Goal: Task Accomplishment & Management: Manage account settings

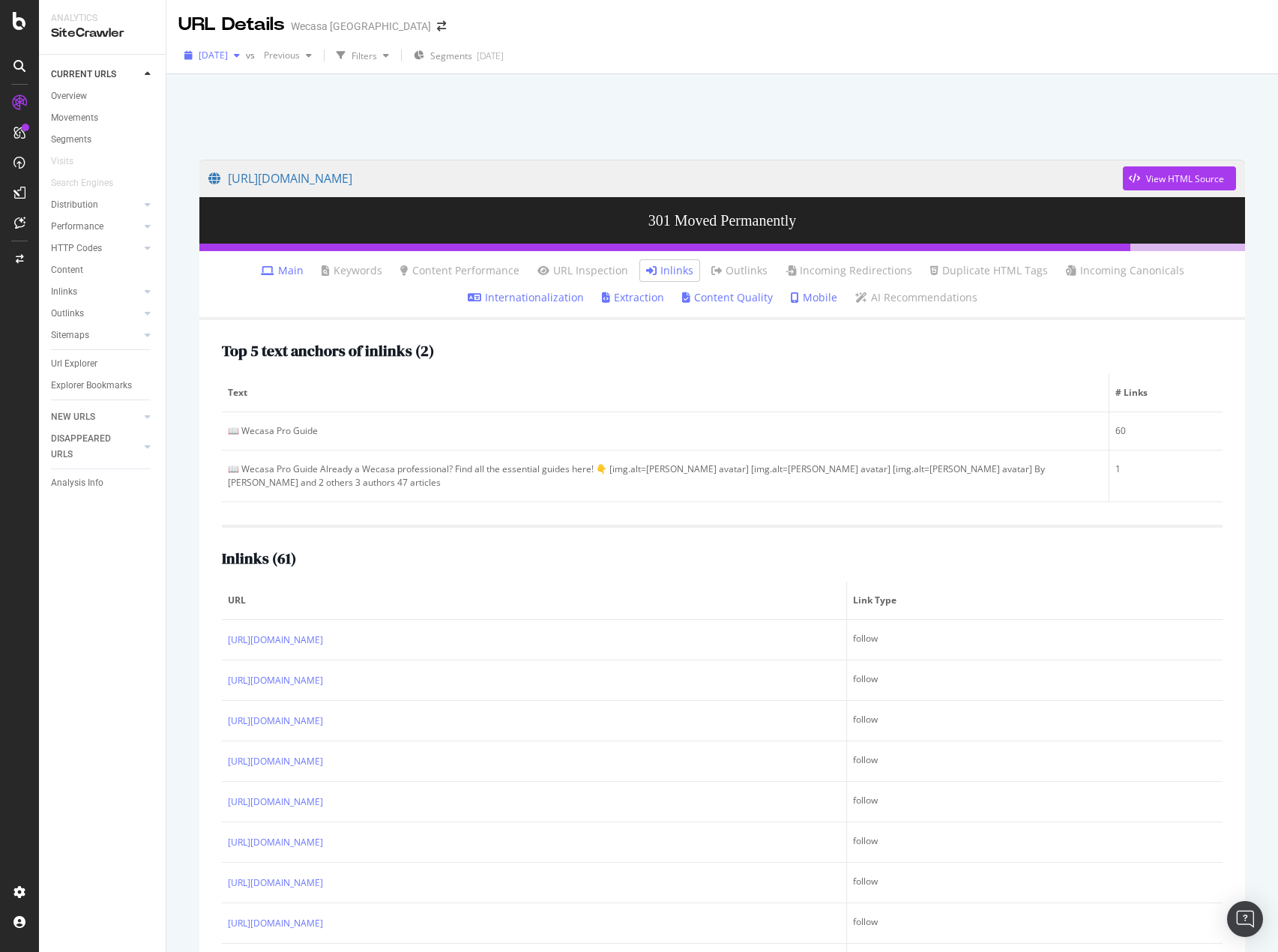
click at [228, 49] on span "[DATE]" at bounding box center [212, 55] width 29 height 13
click at [61, 90] on div "Overview" at bounding box center [68, 96] width 36 height 16
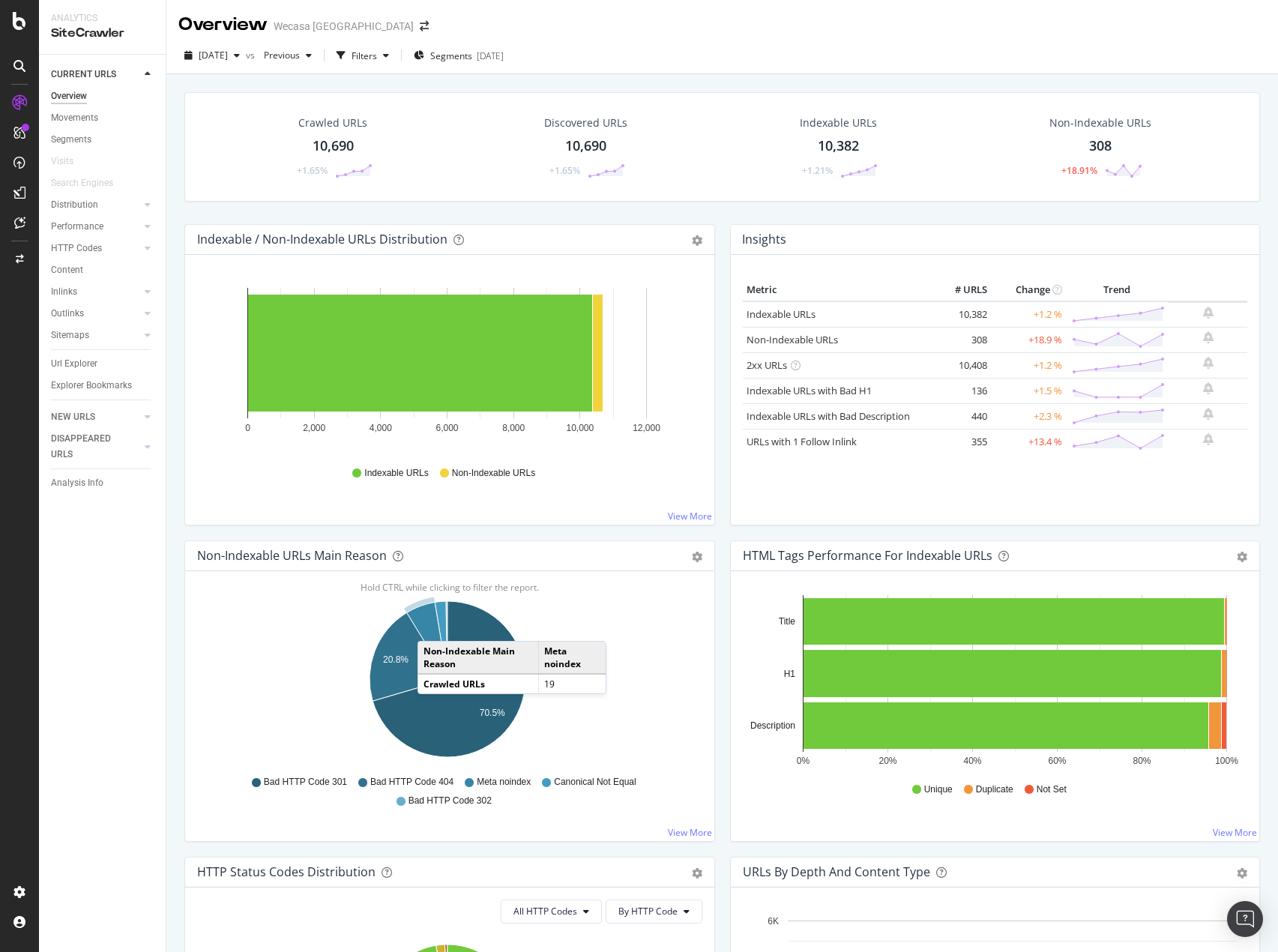
click at [432, 626] on icon "A chart." at bounding box center [427, 640] width 40 height 77
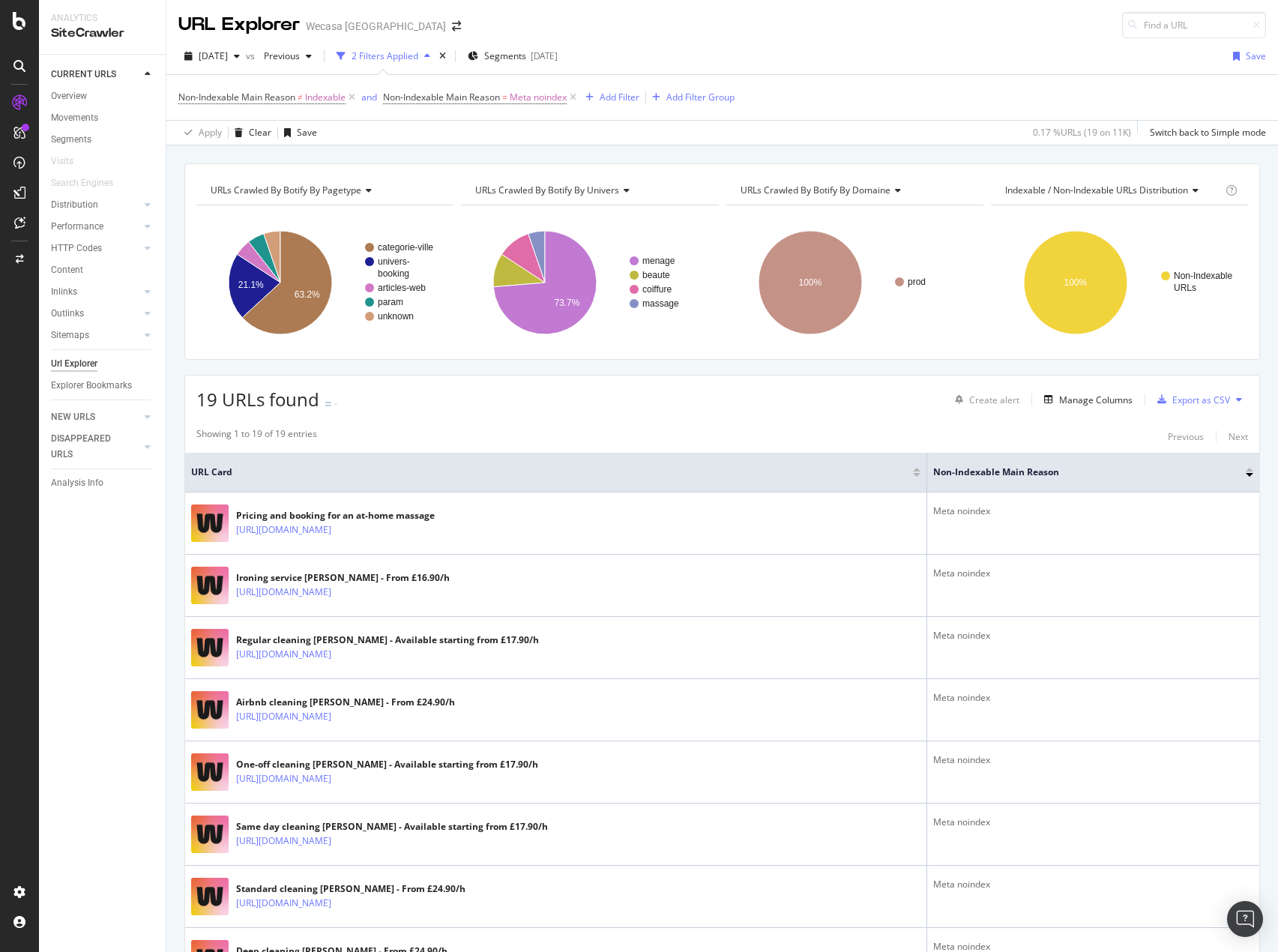
click at [537, 438] on div "Showing 1 to 19 of 19 entries Previous Next" at bounding box center [722, 436] width 1074 height 18
click at [228, 56] on span "[DATE]" at bounding box center [212, 56] width 29 height 13
click at [278, 159] on div "[DATE]" at bounding box center [248, 165] width 97 height 13
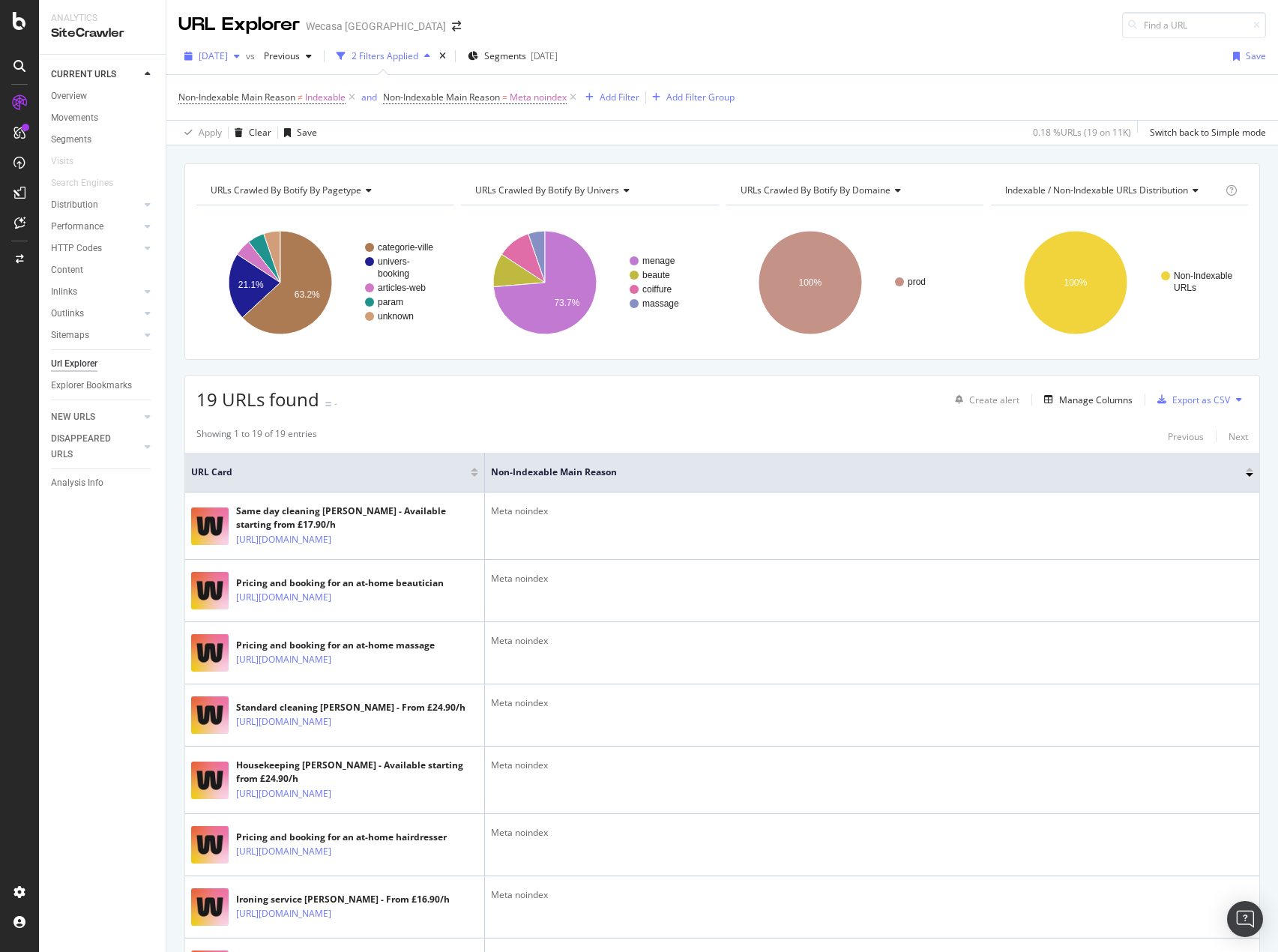
click at [228, 61] on span "[DATE]" at bounding box center [212, 56] width 29 height 13
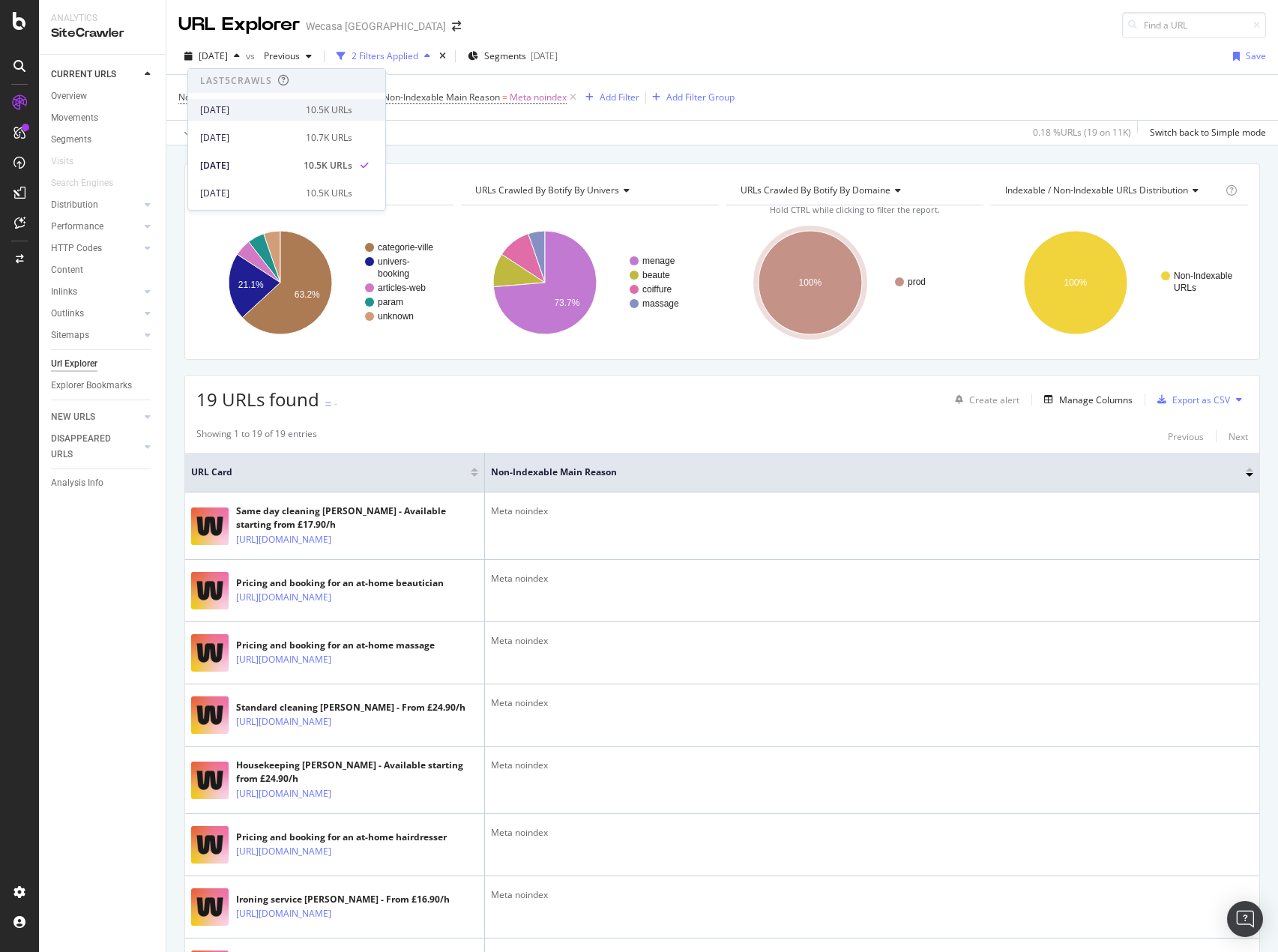
click at [288, 110] on div "[DATE]" at bounding box center [248, 109] width 97 height 13
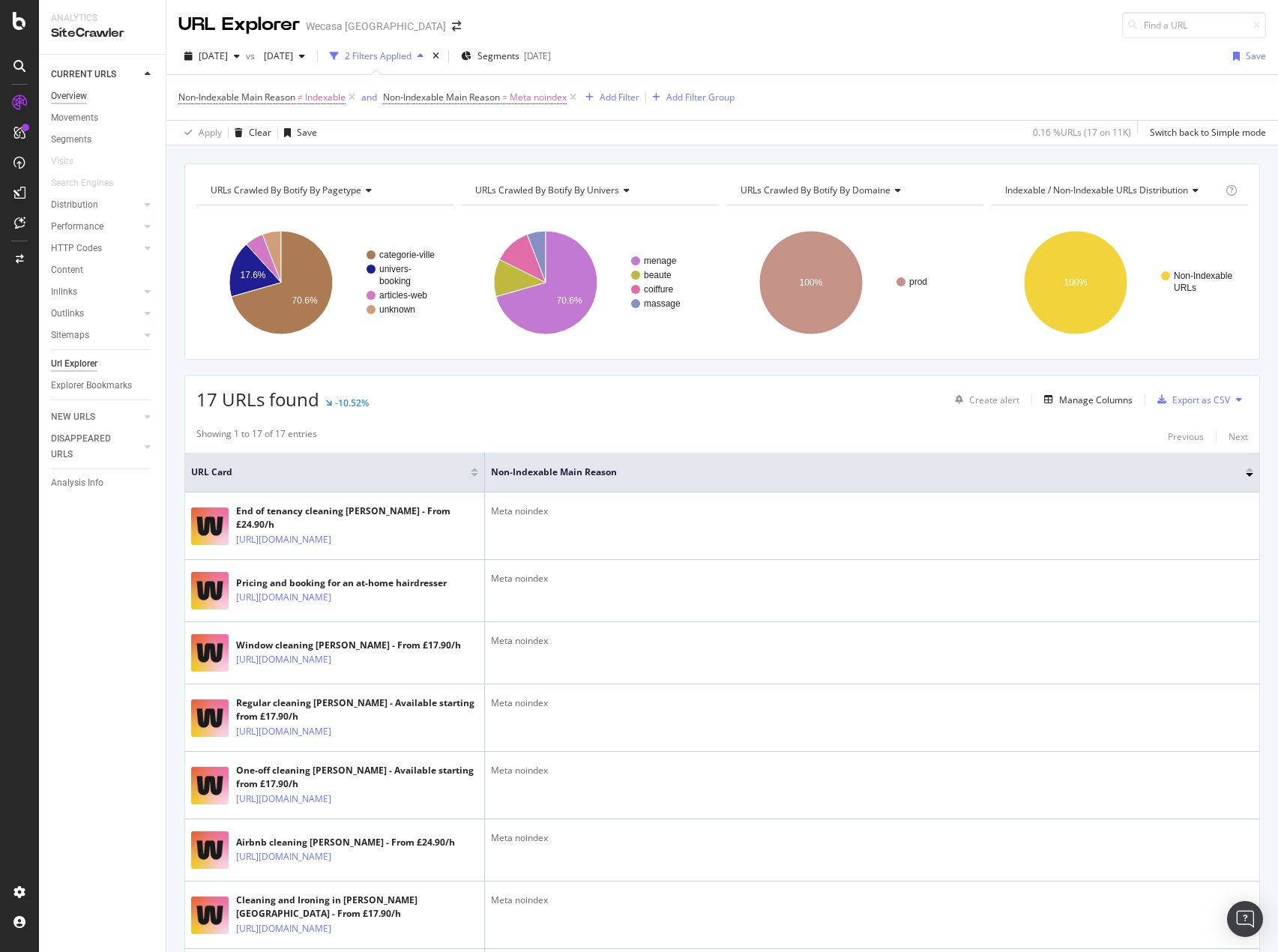
click at [73, 100] on div "Overview" at bounding box center [68, 96] width 36 height 16
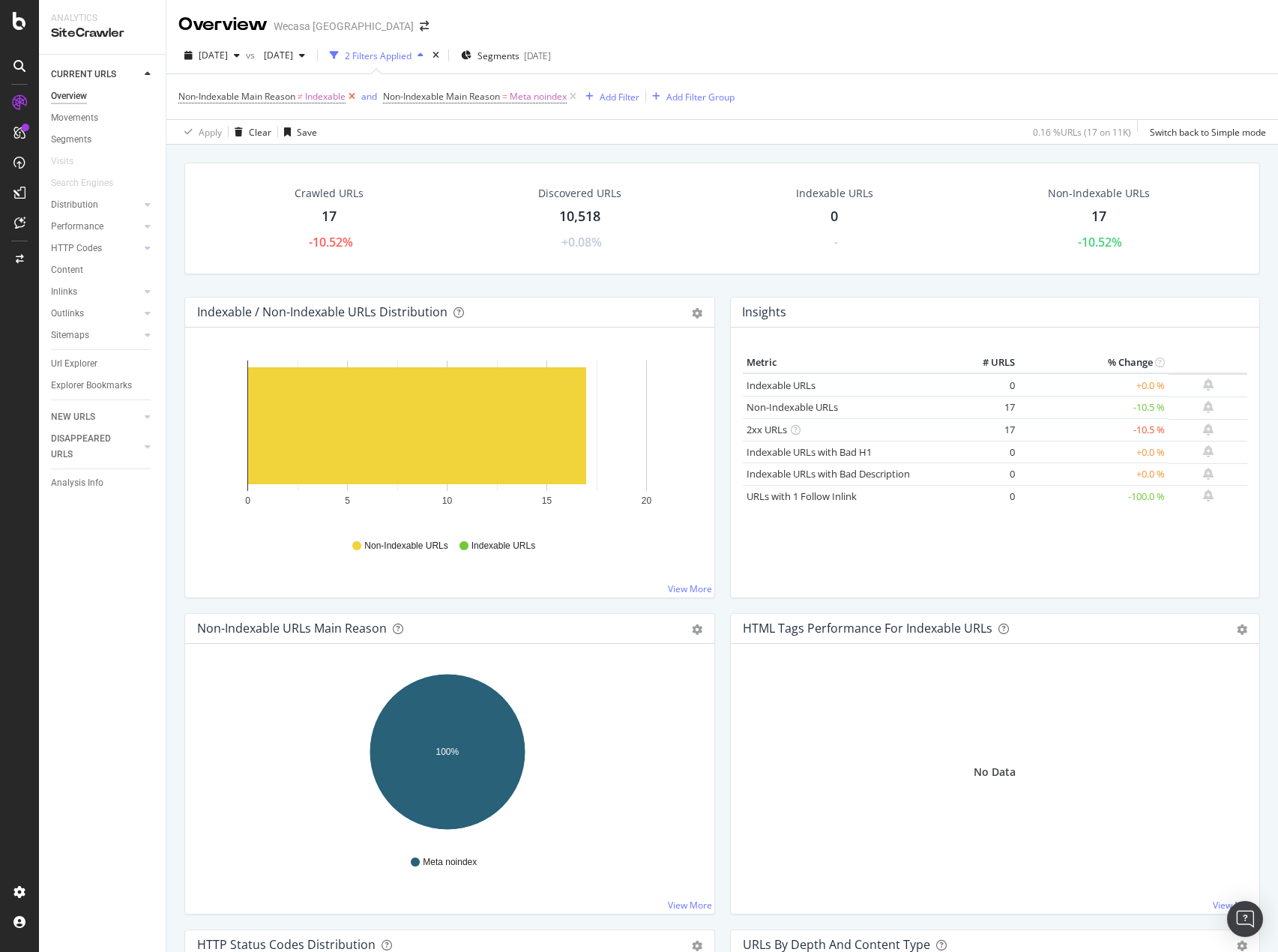
click at [354, 96] on icon at bounding box center [352, 96] width 13 height 15
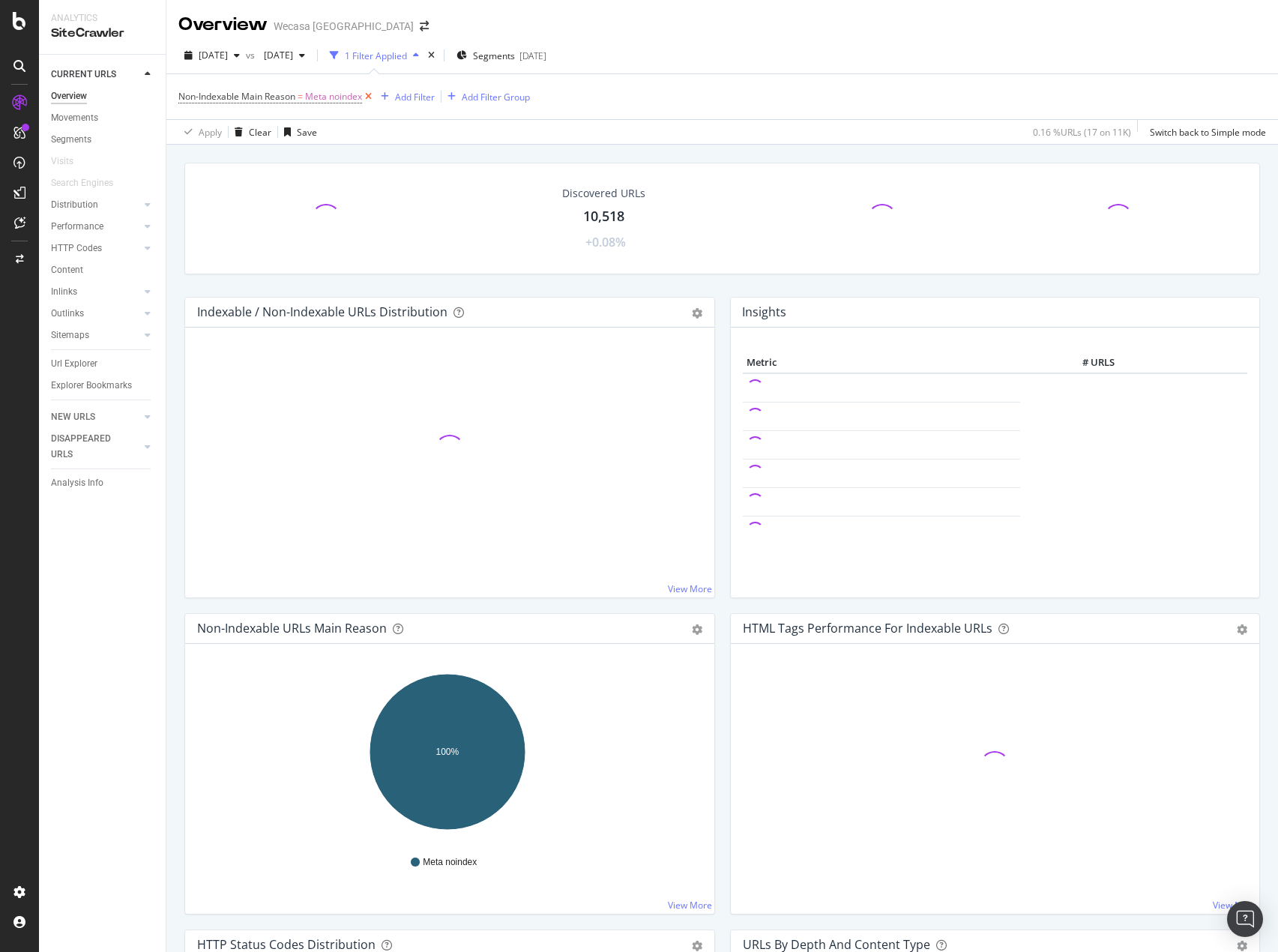
click at [373, 94] on icon at bounding box center [369, 96] width 13 height 15
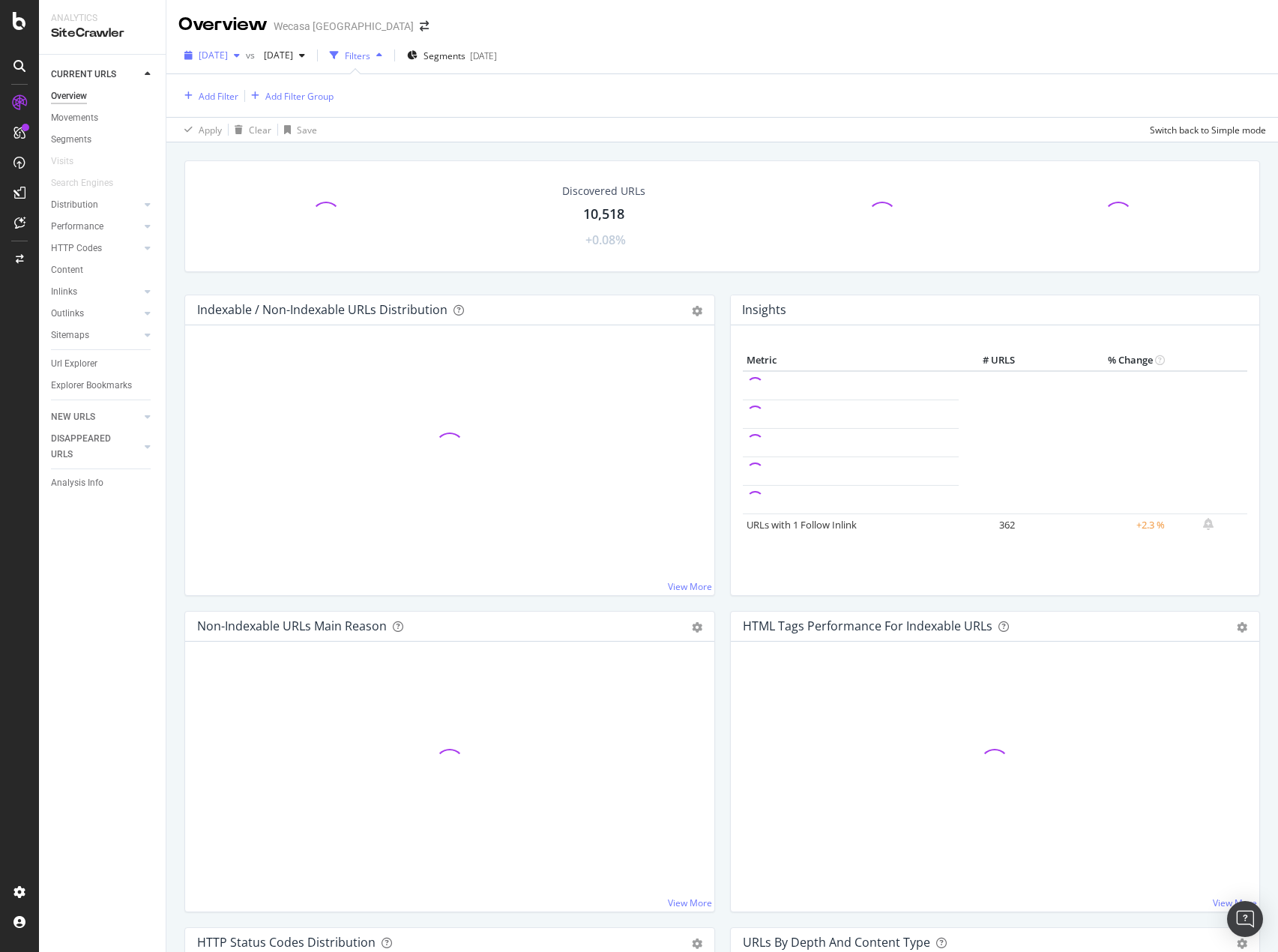
click at [228, 53] on span "[DATE]" at bounding box center [212, 55] width 29 height 13
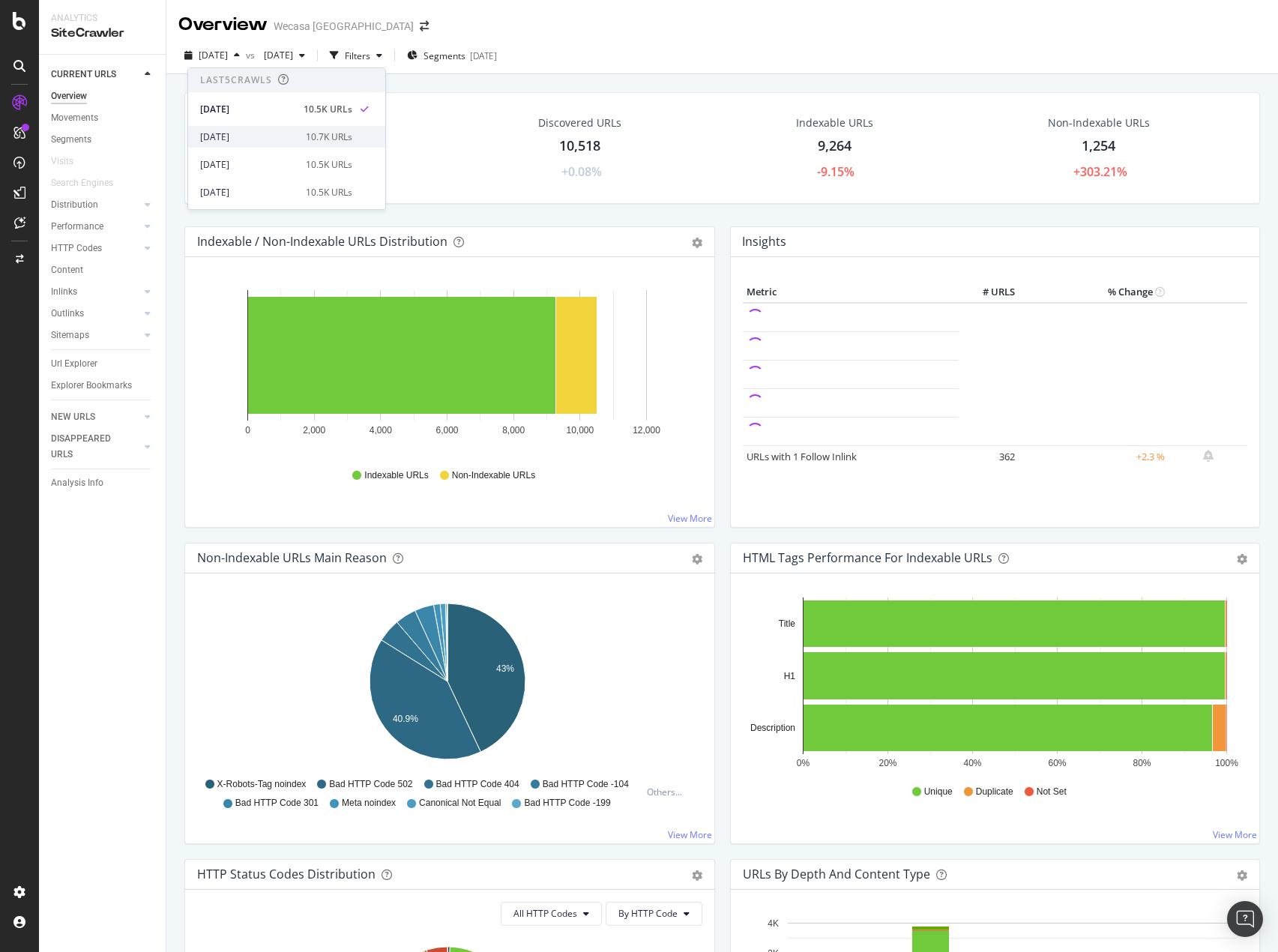
click at [262, 134] on div "[DATE]" at bounding box center [248, 136] width 97 height 13
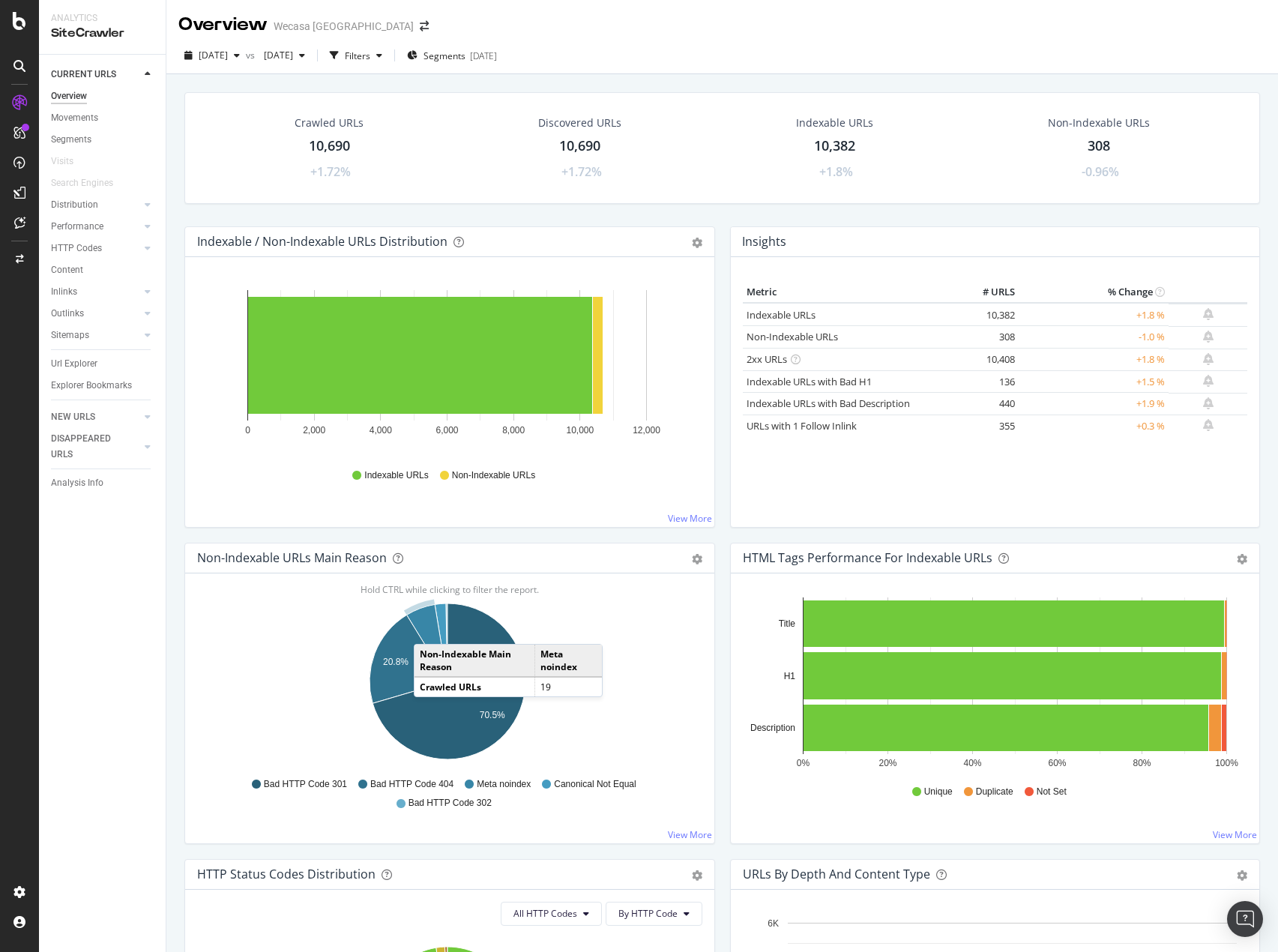
drag, startPoint x: 421, startPoint y: 631, endPoint x: 429, endPoint y: 629, distance: 8.2
click at [429, 629] on icon "A chart." at bounding box center [427, 643] width 40 height 77
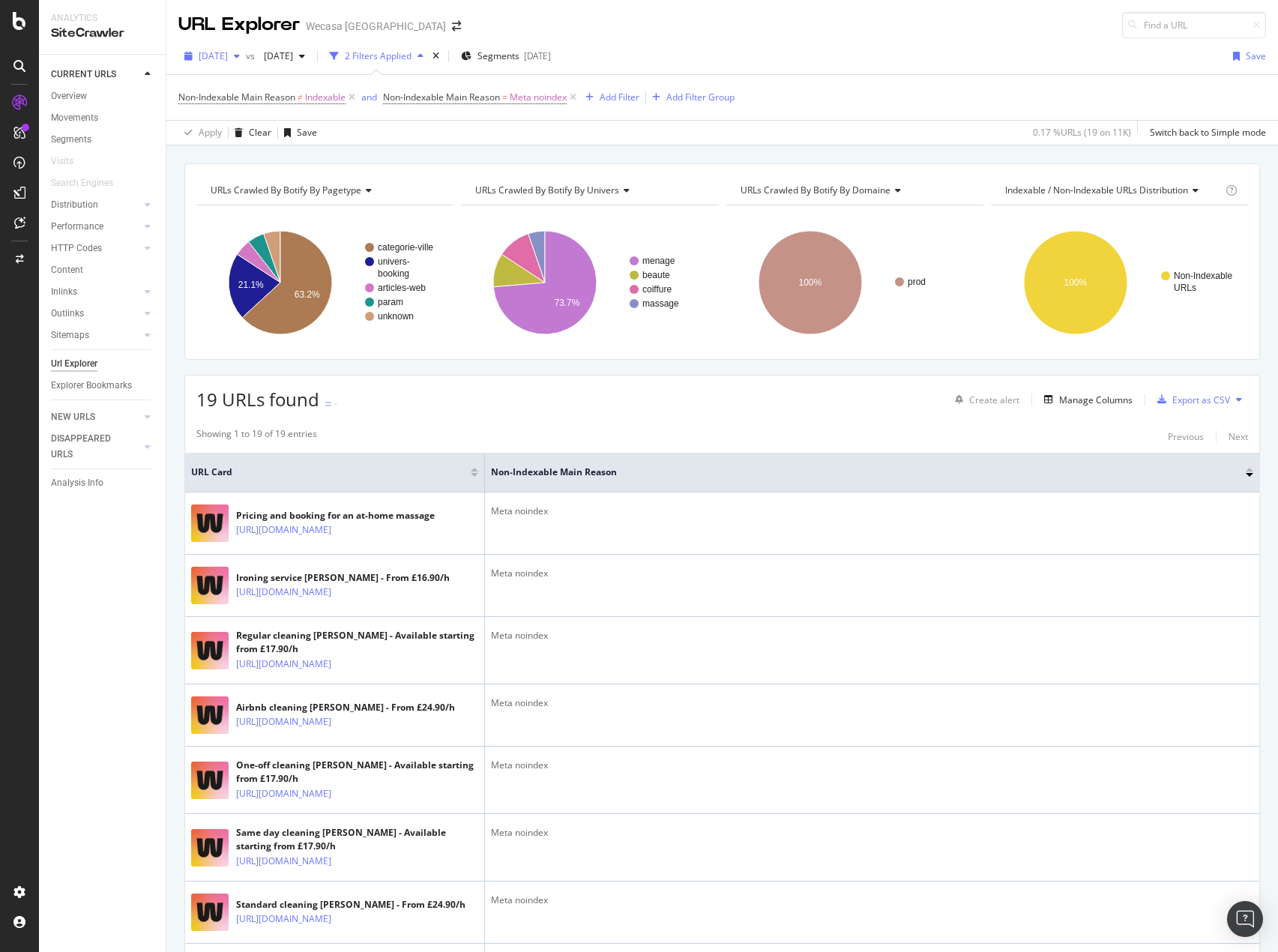
click at [228, 59] on span "[DATE]" at bounding box center [212, 56] width 29 height 13
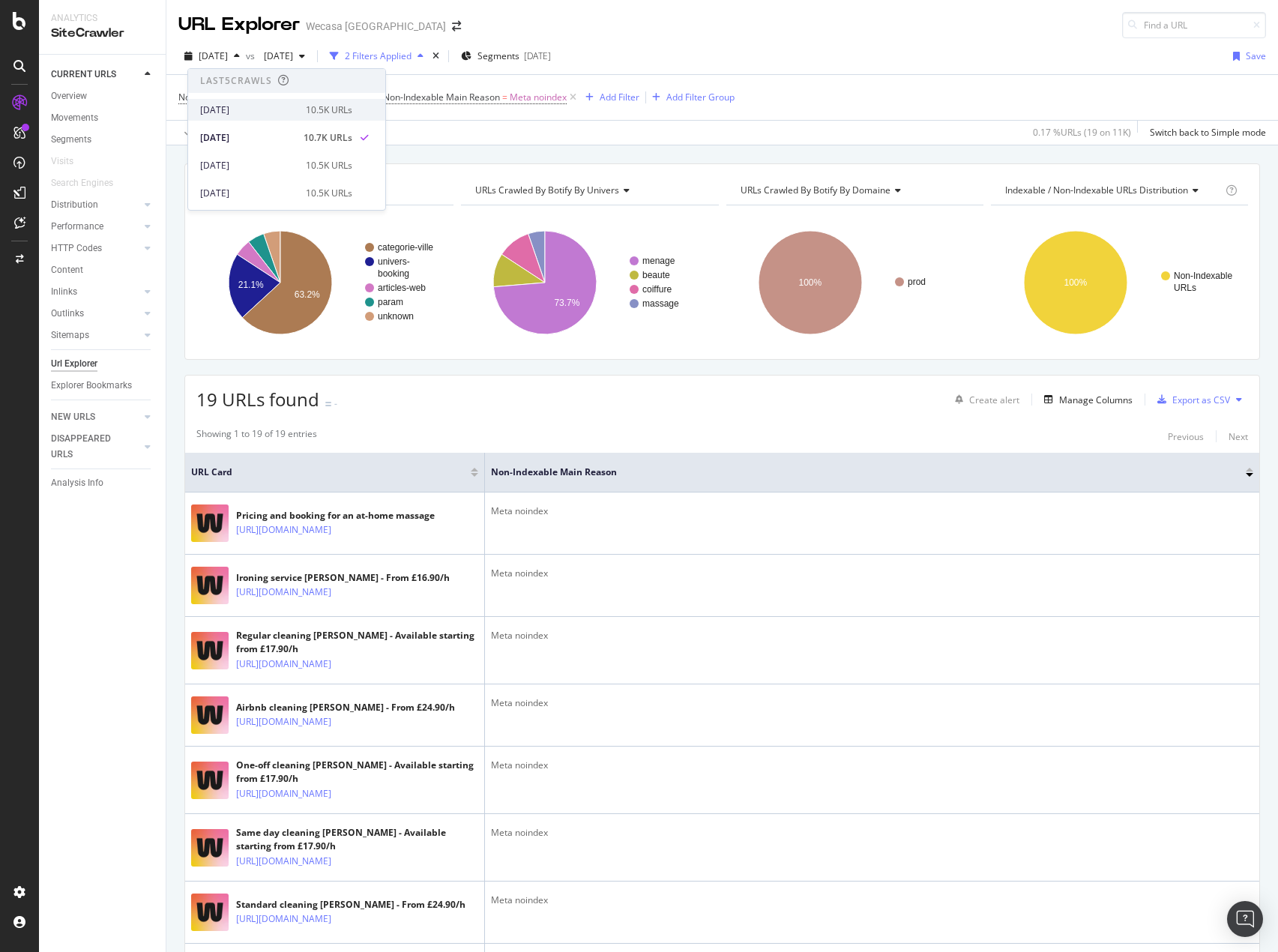
click at [275, 118] on div "[DATE] 10.5K URLs" at bounding box center [287, 109] width 197 height 22
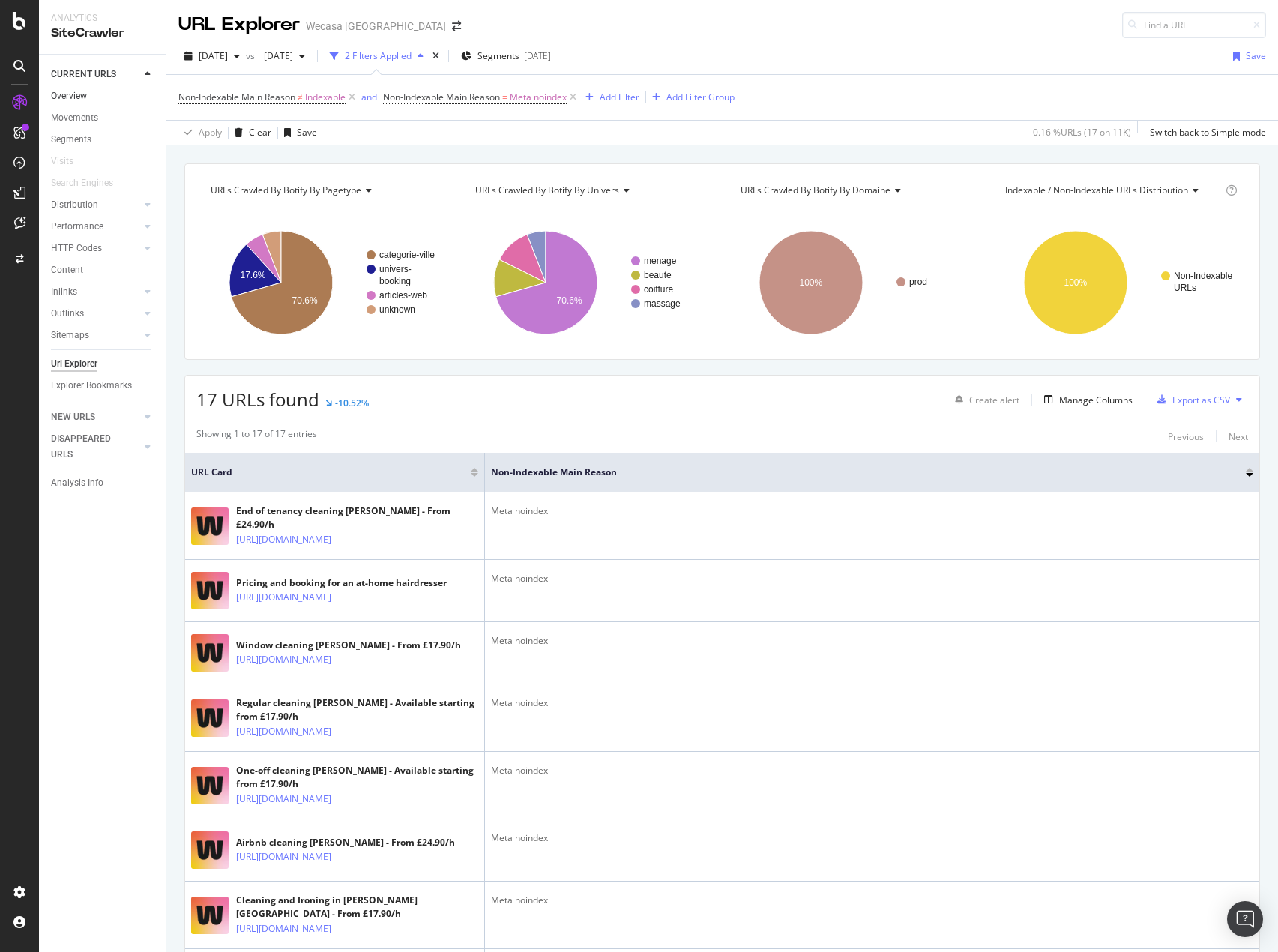
drag, startPoint x: 77, startPoint y: 96, endPoint x: 94, endPoint y: 97, distance: 17.0
click at [77, 96] on div "Overview" at bounding box center [68, 96] width 36 height 16
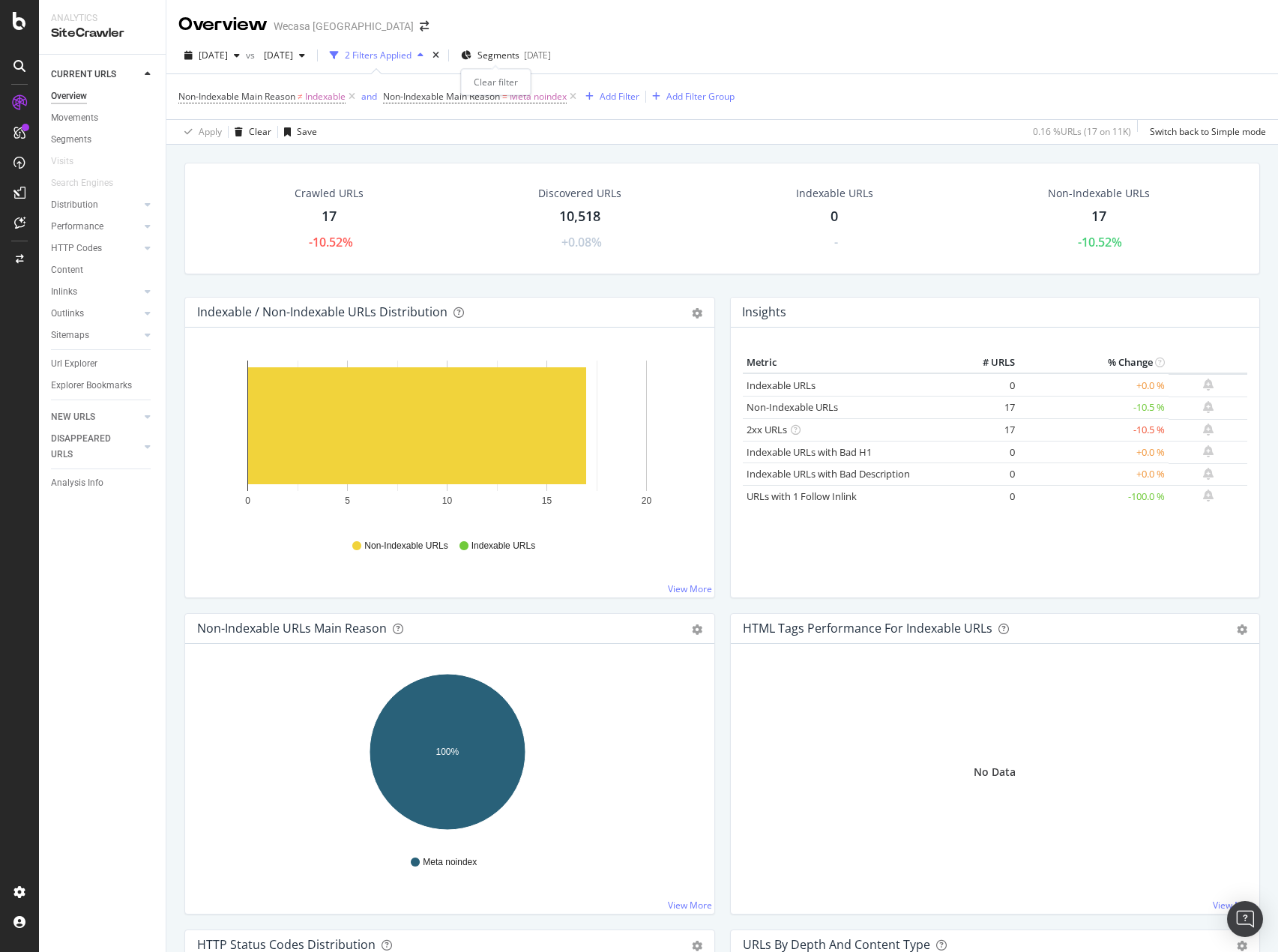
click at [442, 54] on div "times" at bounding box center [436, 55] width 13 height 15
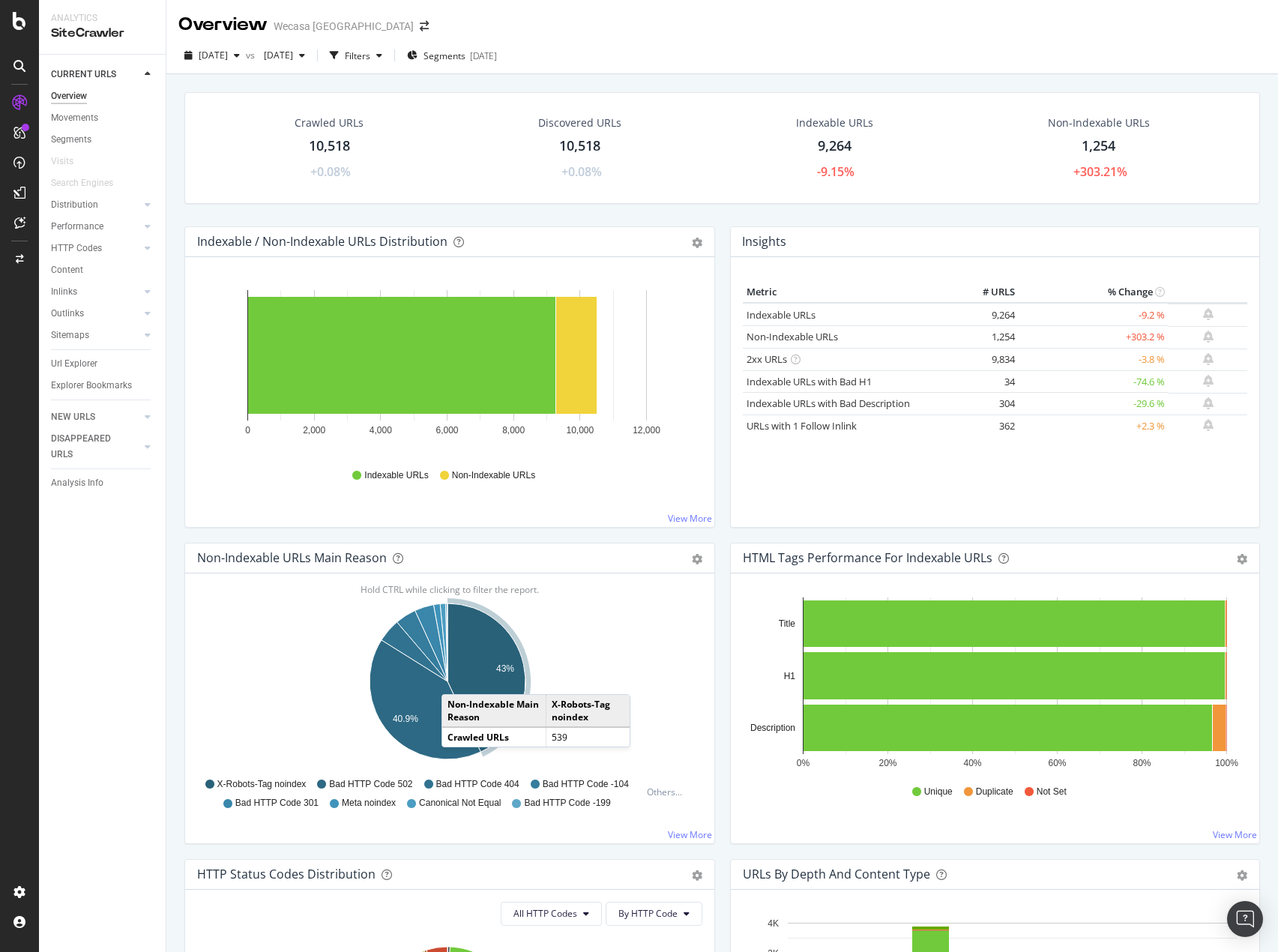
click at [461, 680] on icon "A chart." at bounding box center [486, 678] width 78 height 148
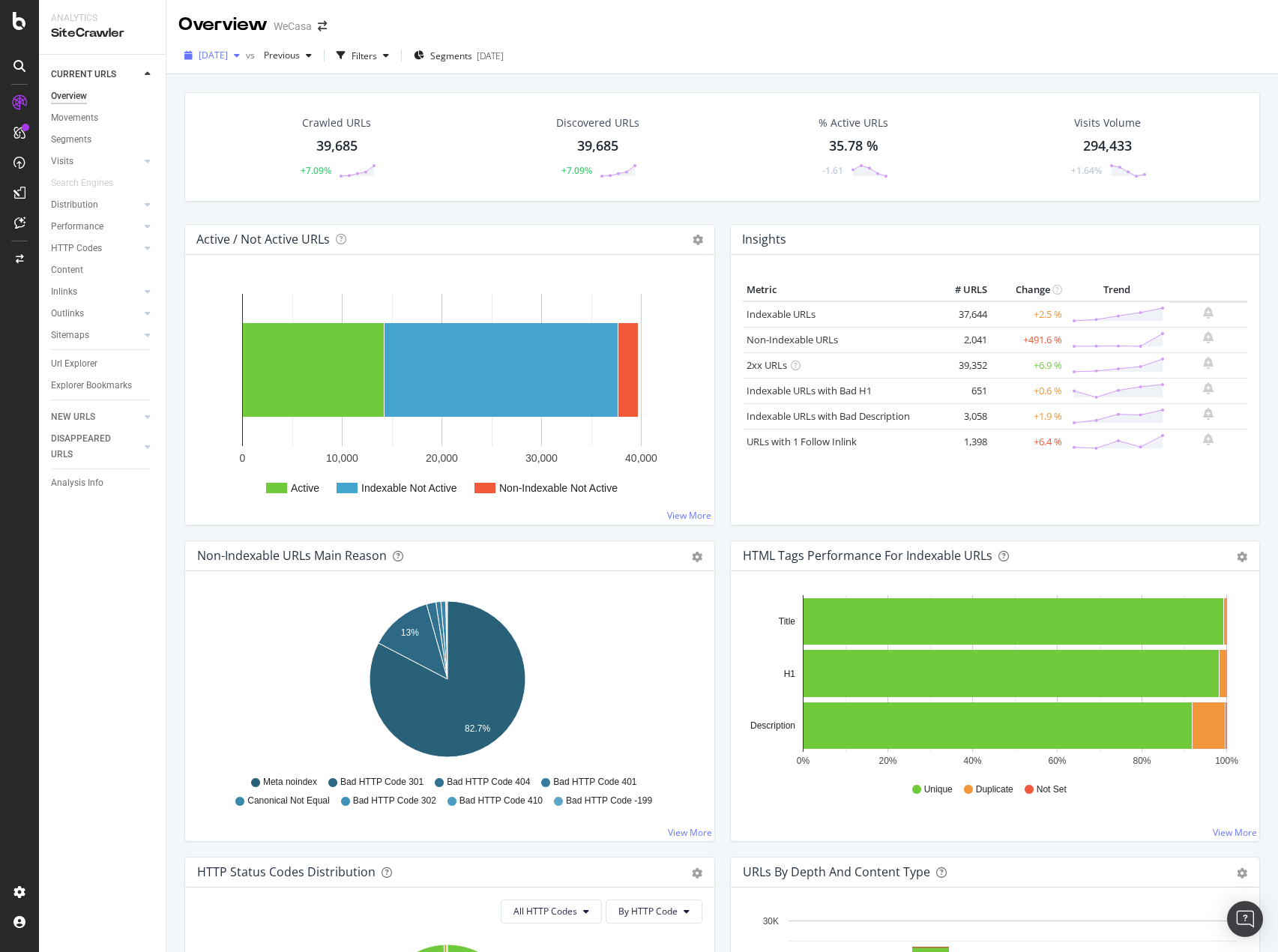
click at [228, 57] on span "2025 Aug. 9th" at bounding box center [212, 55] width 29 height 13
click at [107, 813] on div "Settings" at bounding box center [78, 813] width 63 height 12
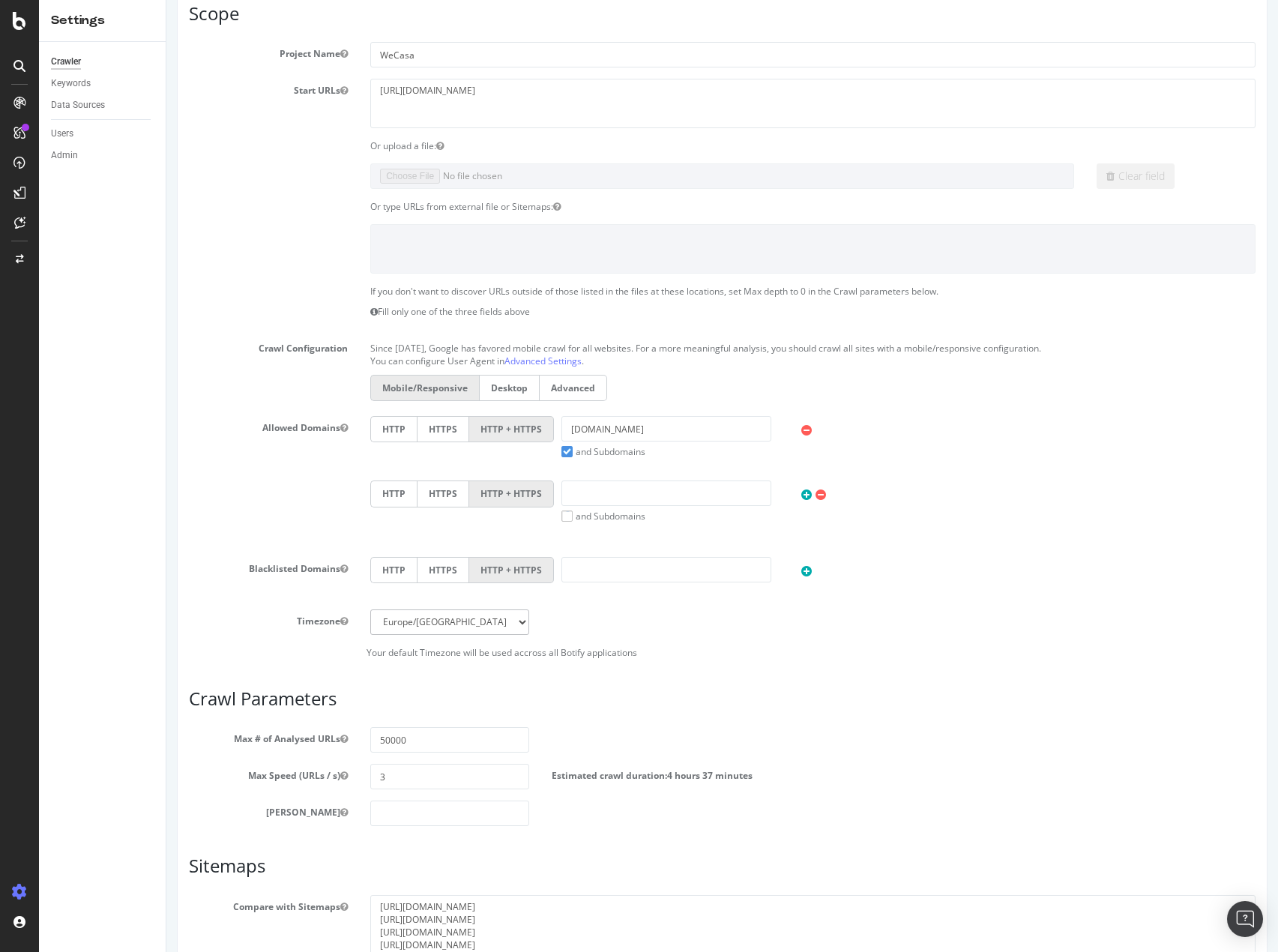
scroll to position [245, 0]
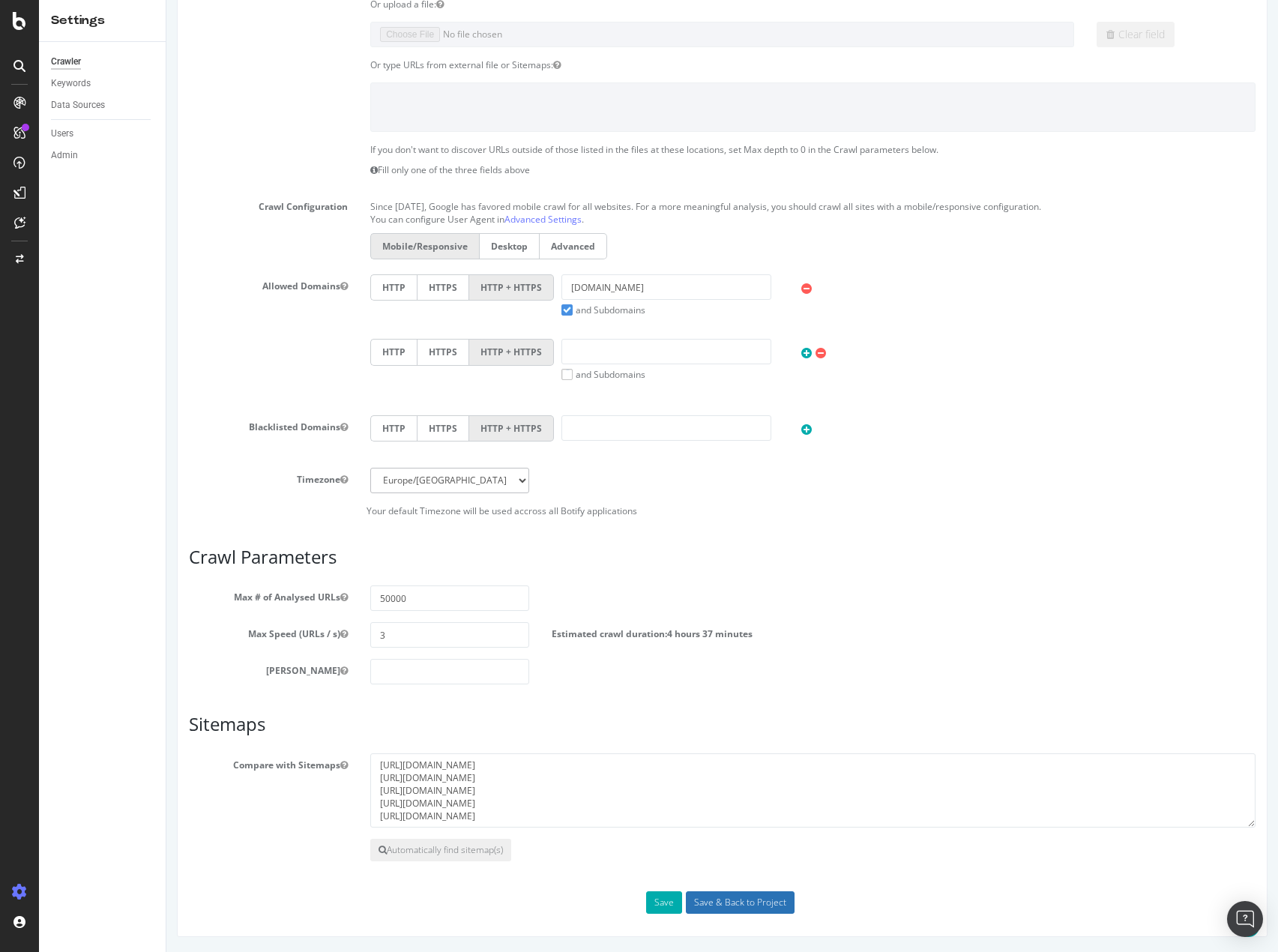
click at [763, 902] on input "Save & Back to Project" at bounding box center [740, 903] width 108 height 23
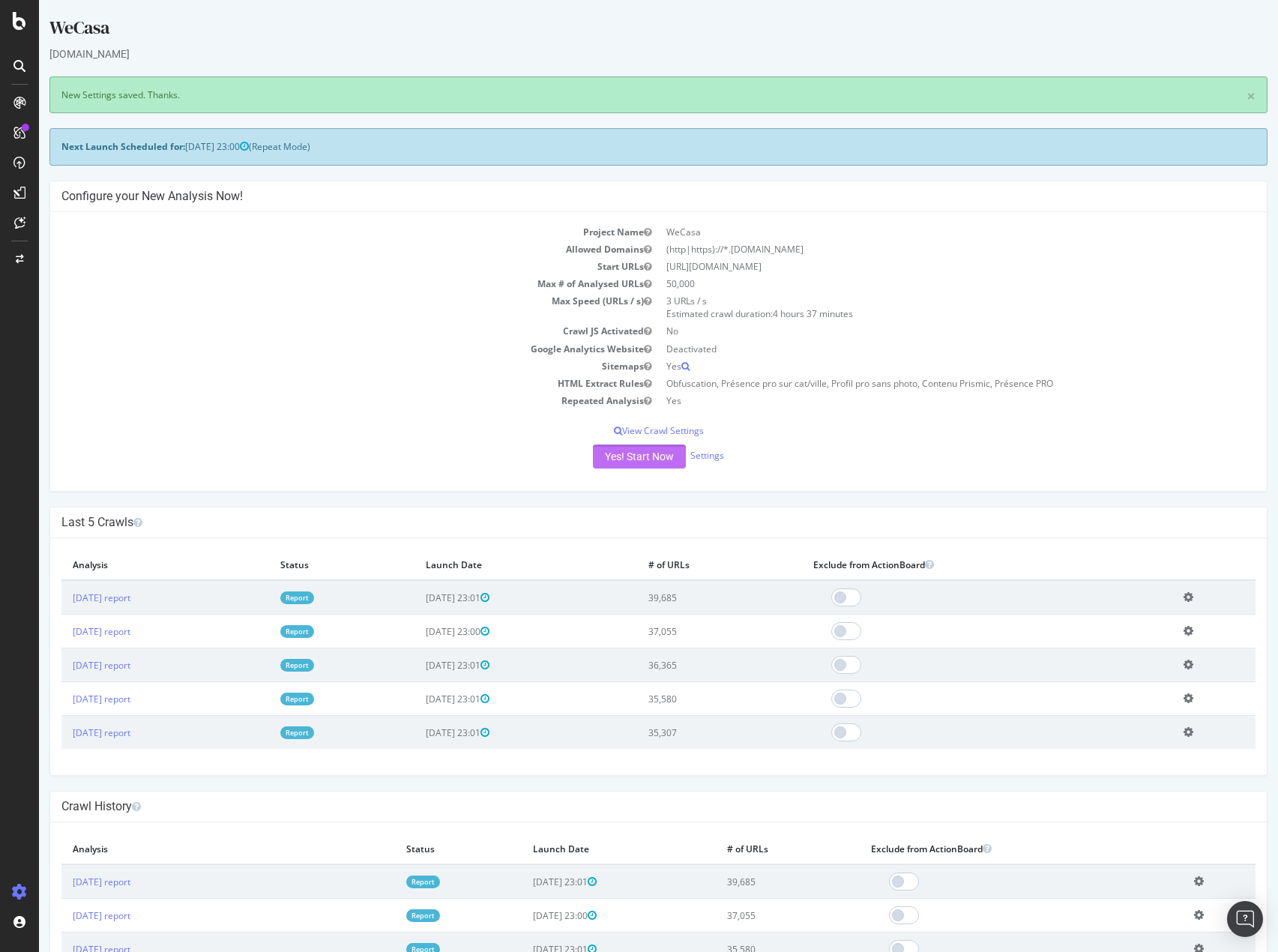
click at [634, 459] on button "Yes! Start Now" at bounding box center [639, 456] width 93 height 24
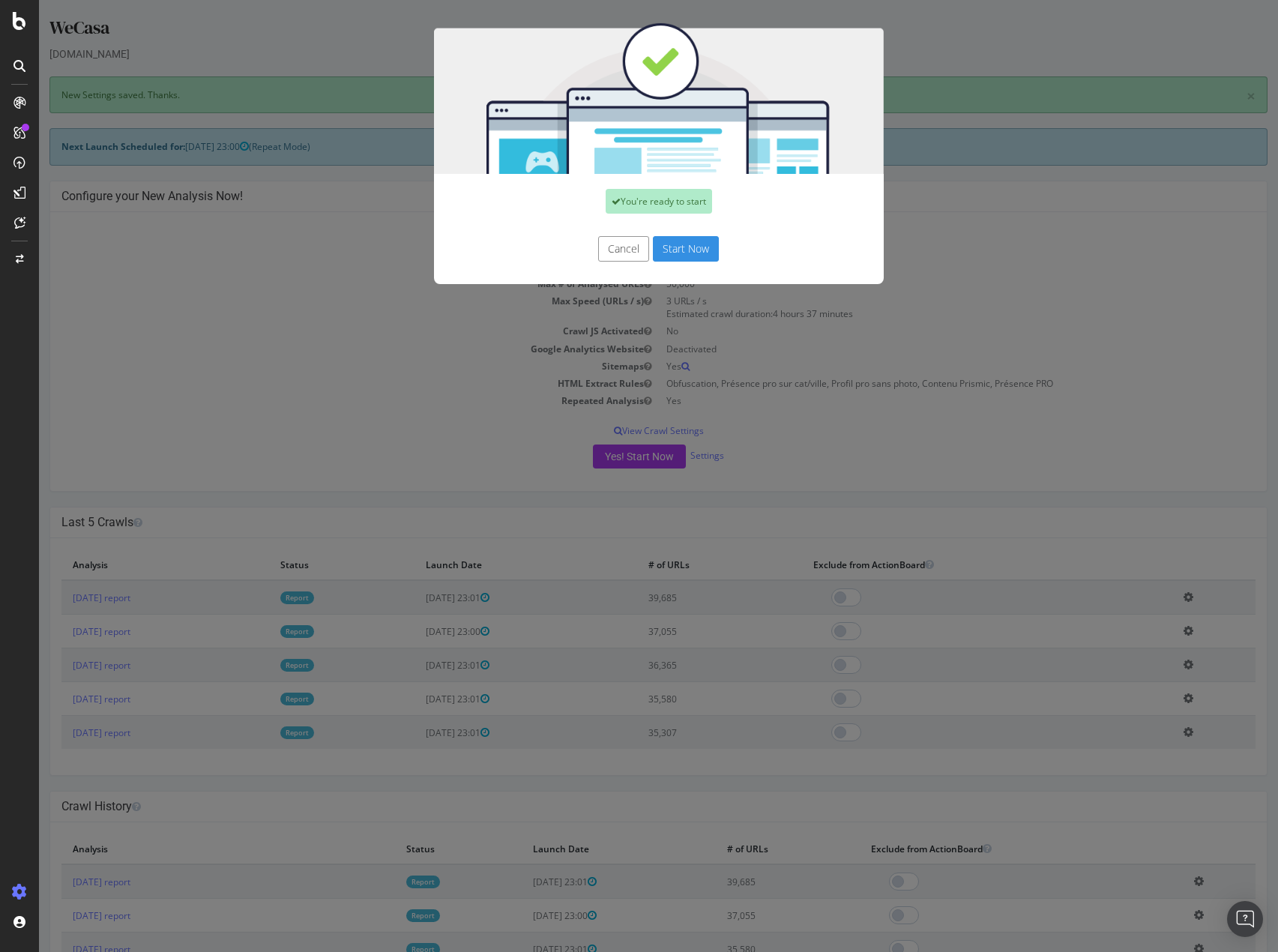
click at [699, 252] on button "Start Now" at bounding box center [687, 248] width 66 height 25
